Goal: Information Seeking & Learning: Learn about a topic

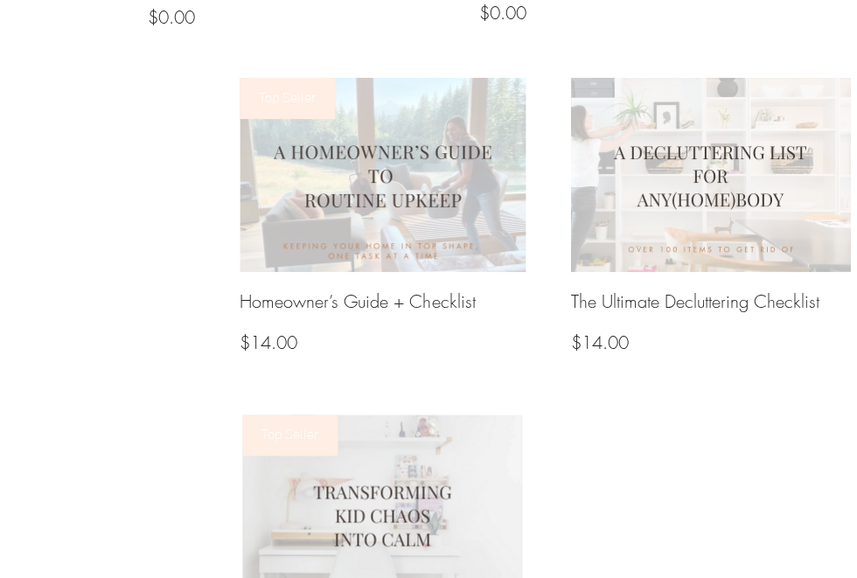
scroll to position [1682, 0]
click at [772, 223] on img at bounding box center [710, 174] width 280 height 194
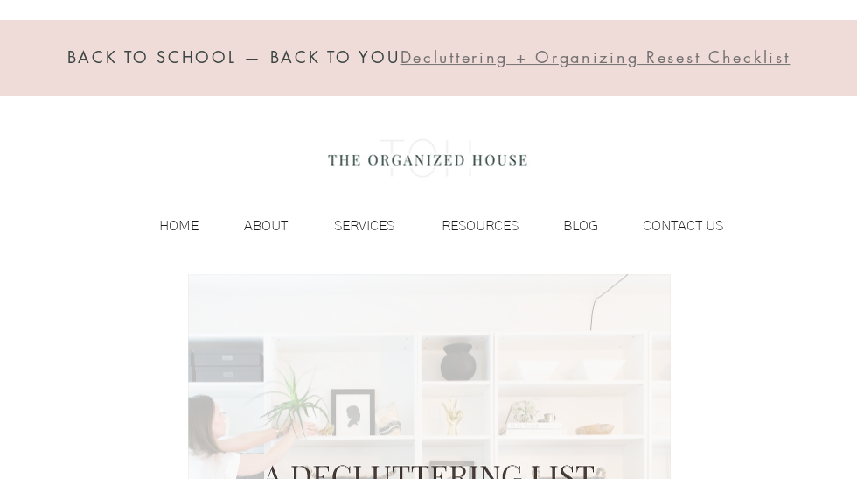
click at [577, 222] on p "BLOG" at bounding box center [580, 226] width 52 height 26
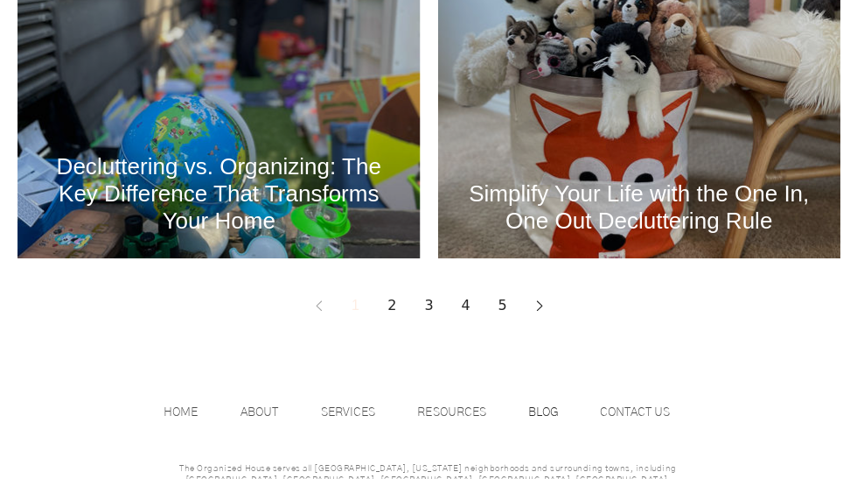
scroll to position [2556, 0]
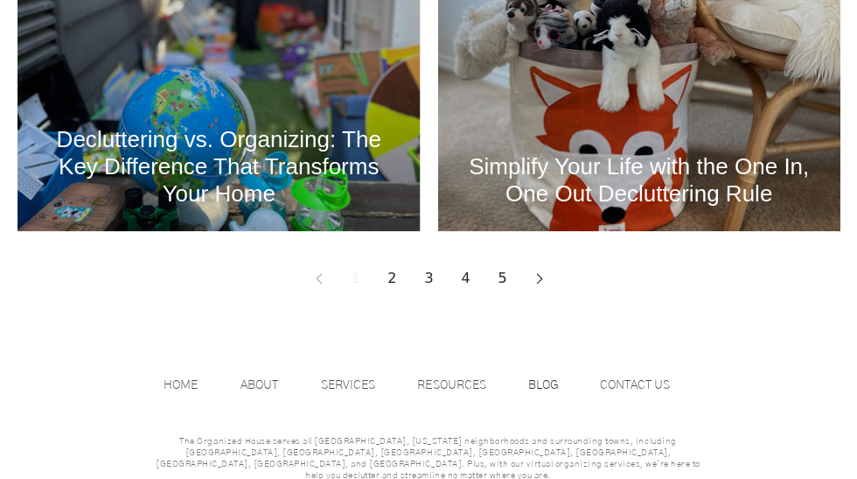
click at [647, 186] on h2 "Simplify Your Life with the One In, One Out Decluttering Rule" at bounding box center [639, 180] width 350 height 54
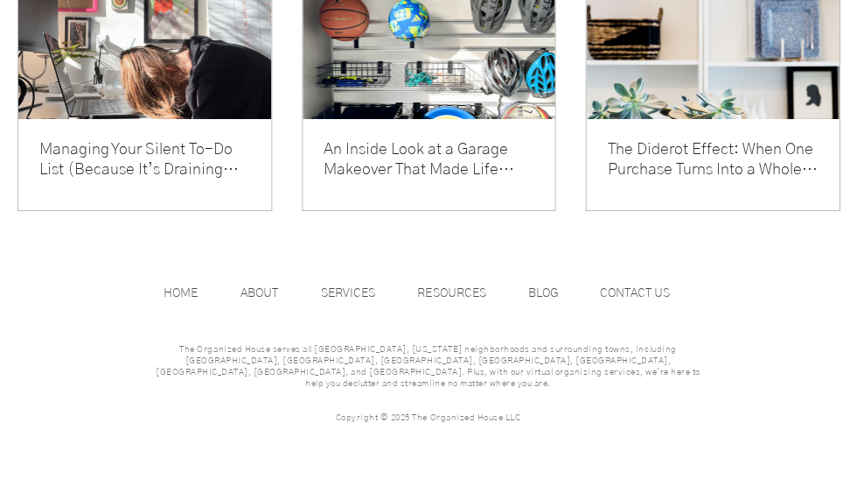
scroll to position [3277, 0]
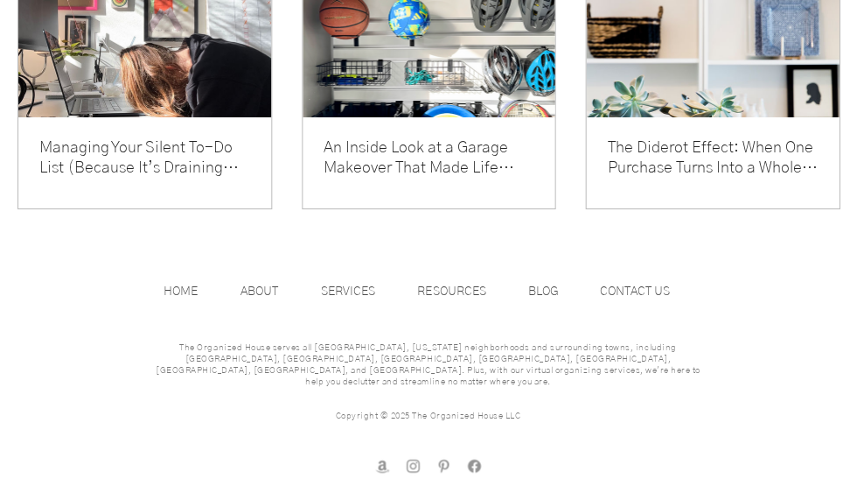
click at [696, 178] on link "The Diderot Effect: When One Purchase Turns Into a Whole New Look (and More Stu…" at bounding box center [712, 158] width 211 height 40
